Goal: Navigation & Orientation: Find specific page/section

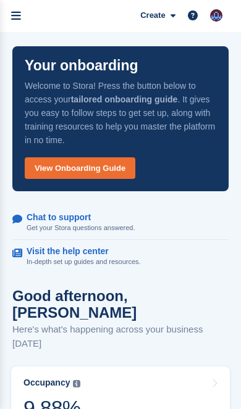
click at [22, 16] on link "menu" at bounding box center [16, 16] width 32 height 32
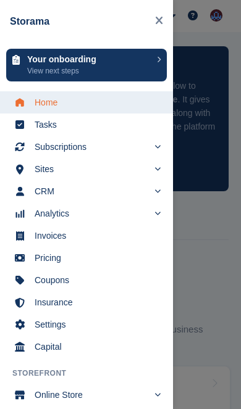
click at [40, 167] on span "Sites" at bounding box center [92, 169] width 114 height 17
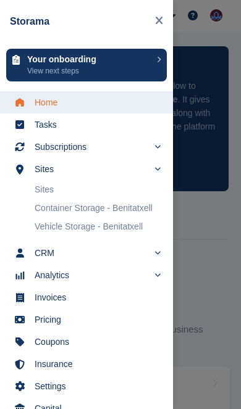
click at [54, 224] on link "Vehicle Storage - Benitatxell" at bounding box center [98, 226] width 126 height 17
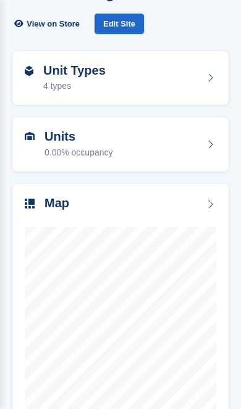
scroll to position [67, 0]
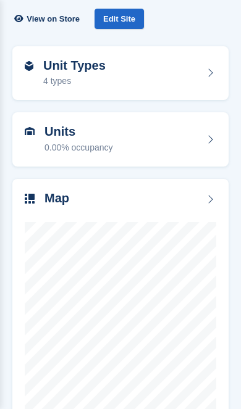
click at [213, 141] on icon at bounding box center [210, 140] width 12 height 10
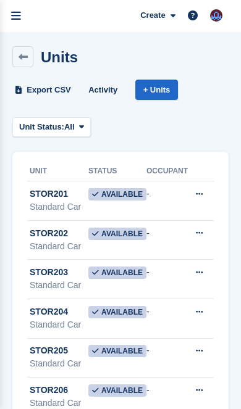
click at [17, 57] on link at bounding box center [22, 56] width 21 height 21
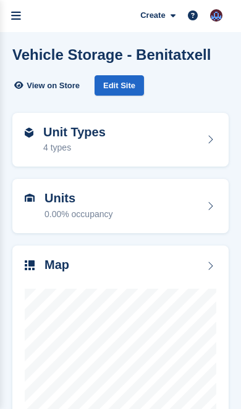
click at [20, 25] on link "menu" at bounding box center [16, 16] width 32 height 32
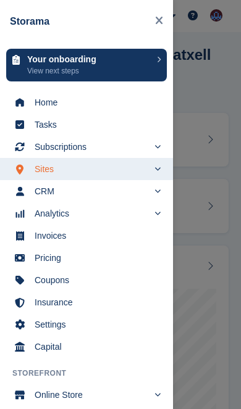
click at [27, 102] on link "Home" at bounding box center [86, 102] width 173 height 22
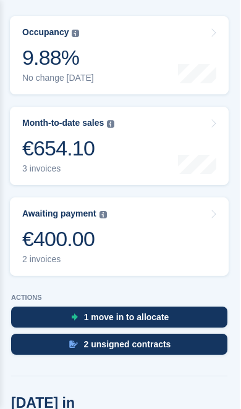
scroll to position [351, 2]
click at [61, 334] on div "2 unsigned contracts" at bounding box center [119, 344] width 216 height 21
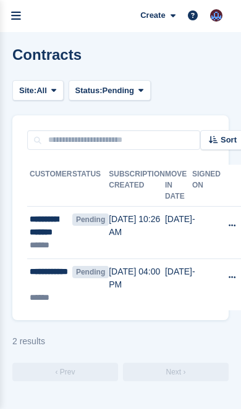
scroll to position [0, 5]
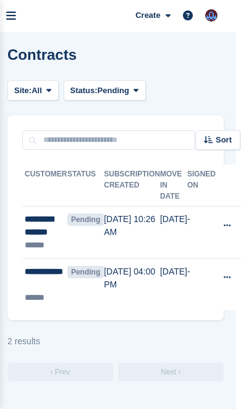
click at [17, 20] on link "menu" at bounding box center [11, 16] width 32 height 32
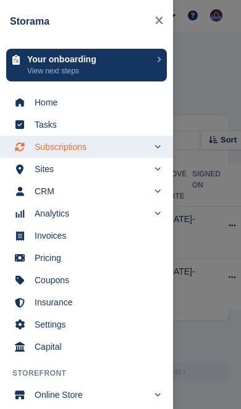
click at [35, 103] on span "Home" at bounding box center [95, 102] width 120 height 17
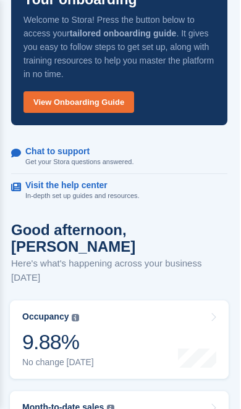
scroll to position [0, 6]
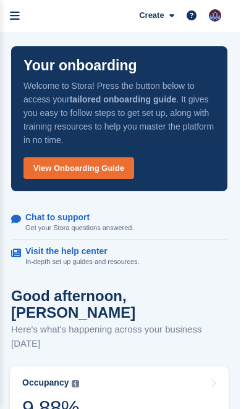
click at [10, 20] on icon "menu" at bounding box center [15, 15] width 10 height 11
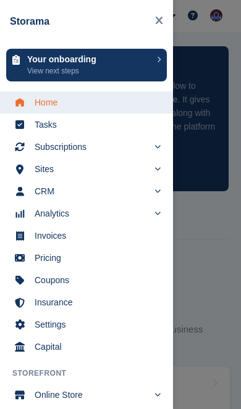
click at [17, 106] on icon "menu" at bounding box center [19, 102] width 9 height 8
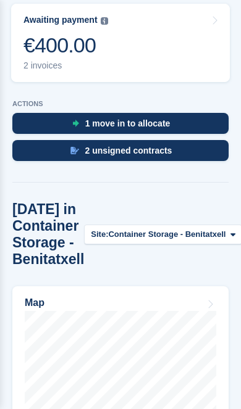
scroll to position [545, 0]
